Goal: Task Accomplishment & Management: Use online tool/utility

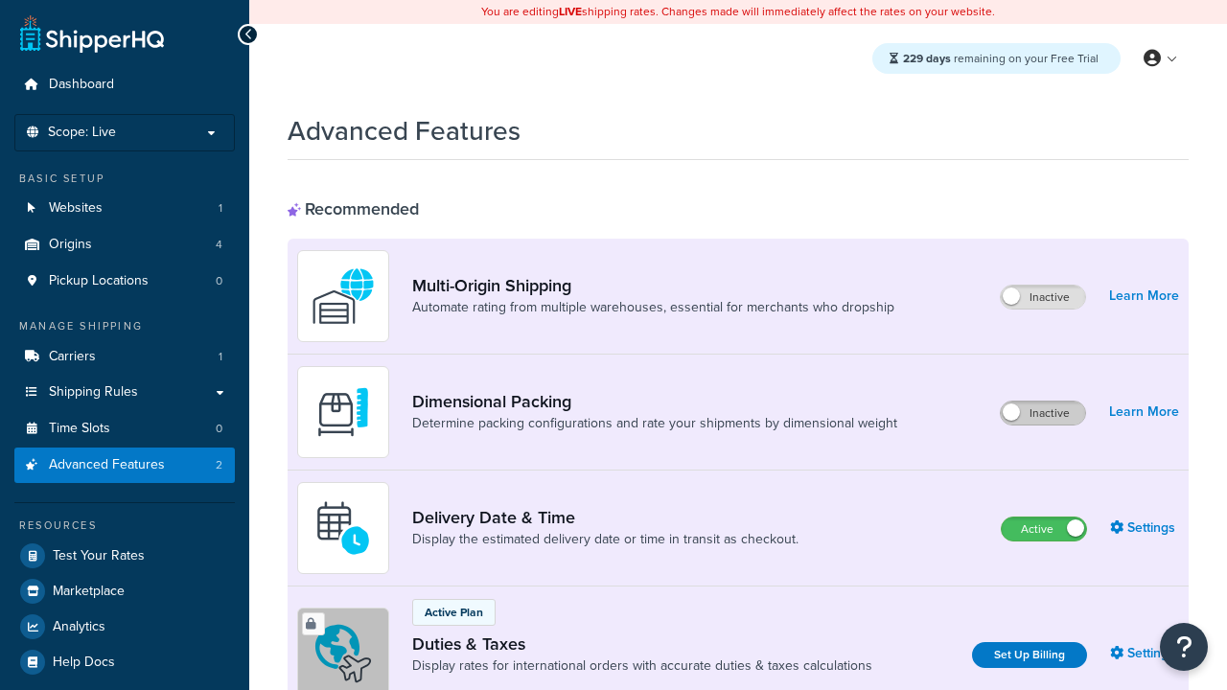
click at [1043, 413] on label "Inactive" at bounding box center [1042, 413] width 84 height 23
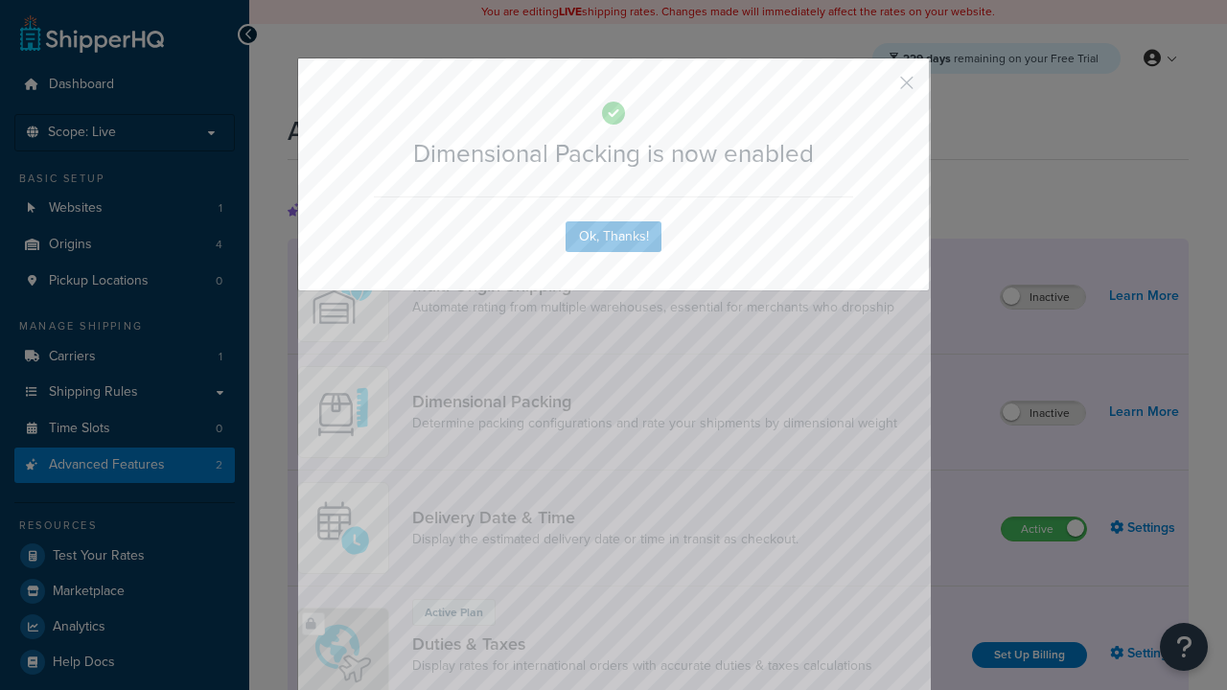
click at [878, 87] on button "button" at bounding box center [878, 89] width 5 height 5
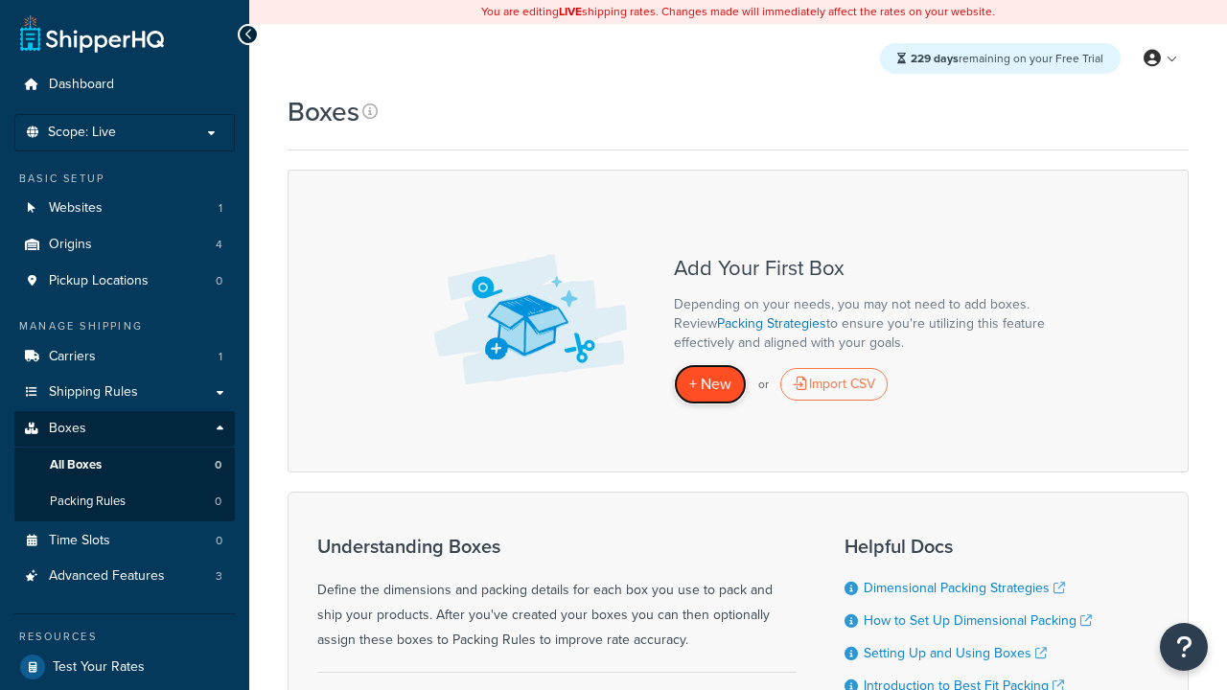
click at [710, 383] on span "+ New" at bounding box center [710, 384] width 42 height 22
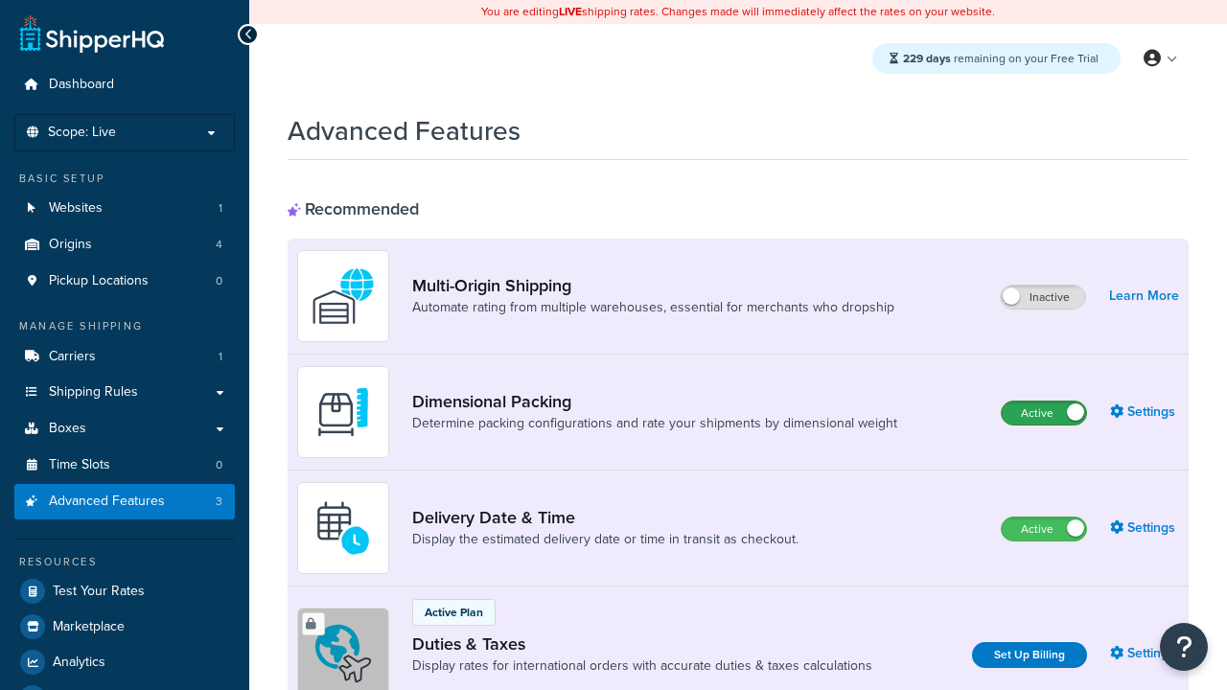
click at [1044, 402] on label "Active" at bounding box center [1043, 413] width 84 height 23
